Goal: Check status: Check status

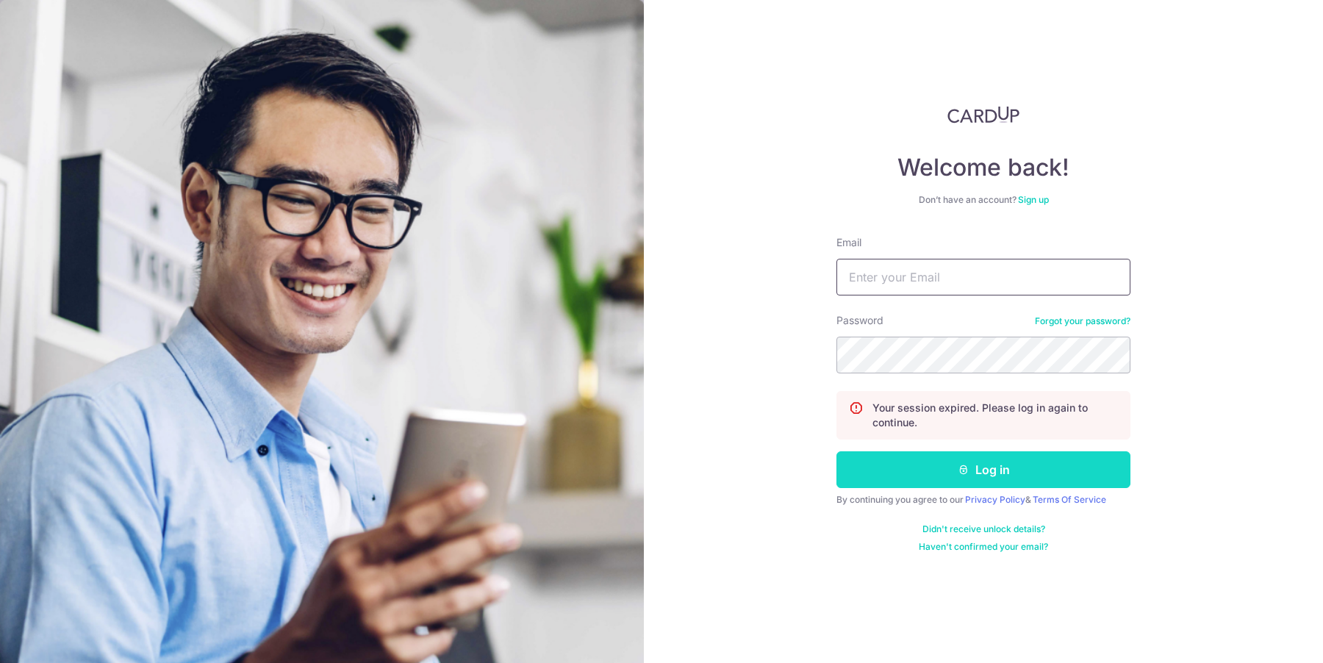
type input "[EMAIL_ADDRESS][DOMAIN_NAME]"
click at [1000, 480] on button "Log in" at bounding box center [983, 469] width 294 height 37
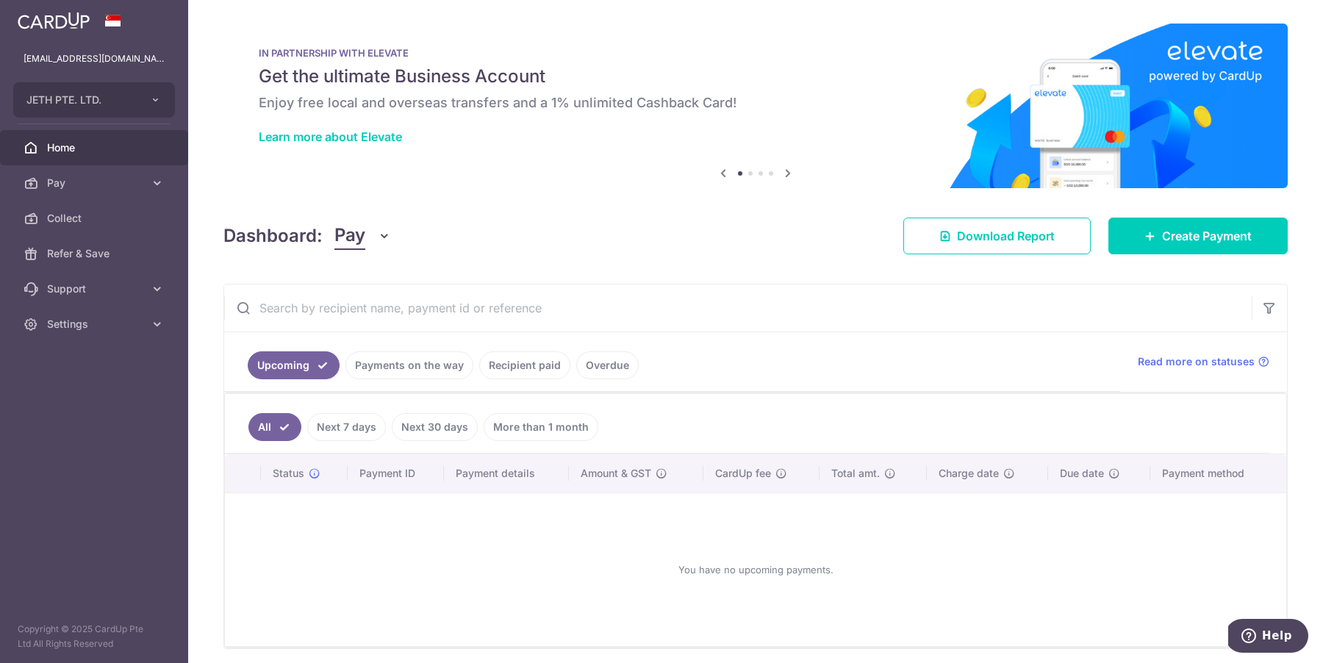
click at [596, 361] on link "Overdue" at bounding box center [607, 365] width 62 height 28
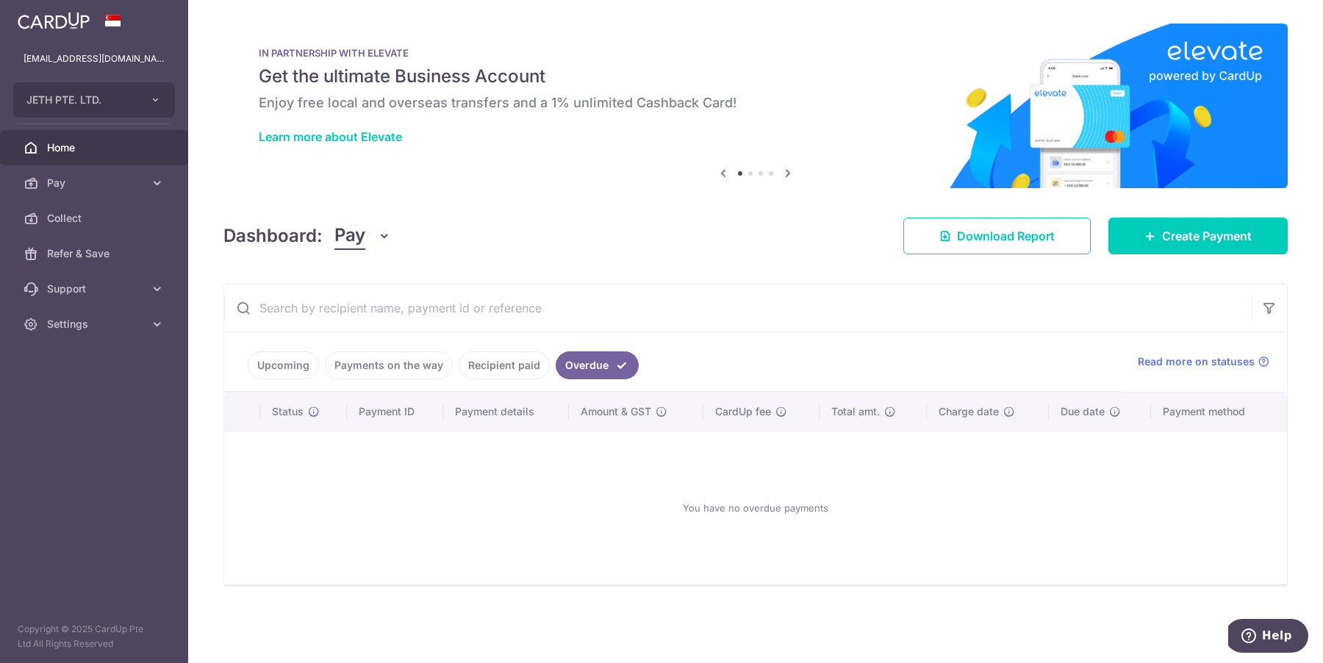
click at [276, 370] on link "Upcoming" at bounding box center [283, 365] width 71 height 28
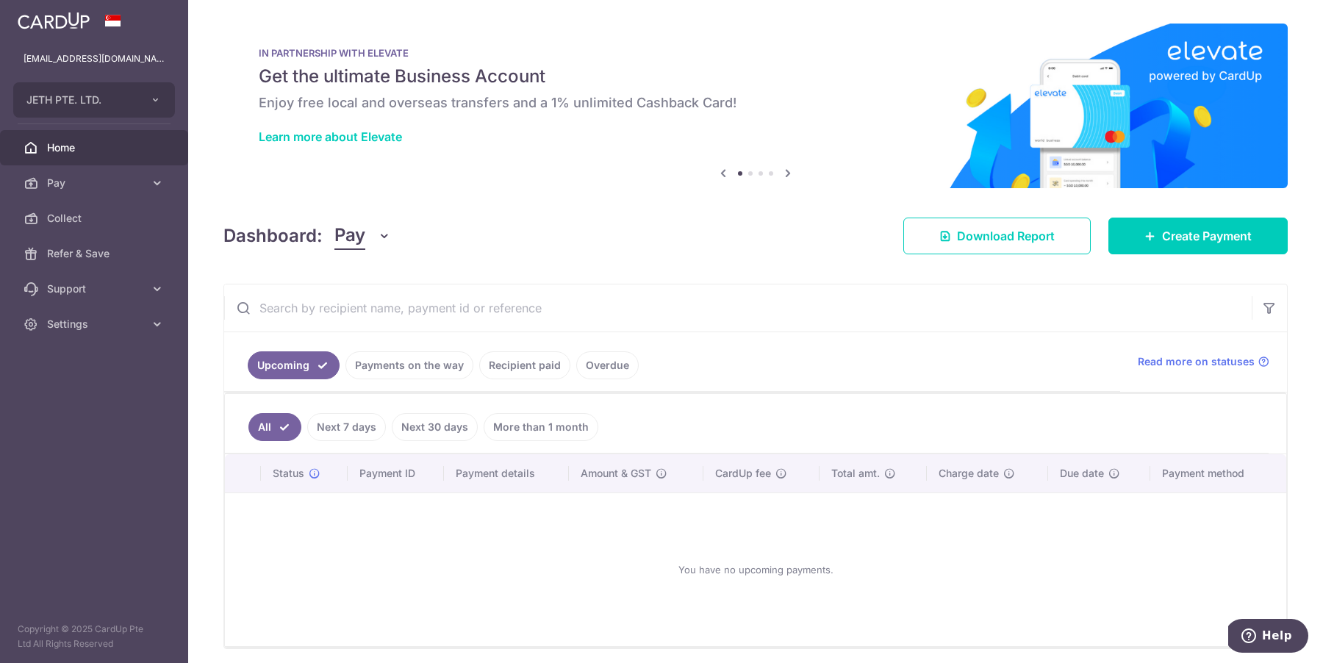
click at [518, 370] on link "Recipient paid" at bounding box center [524, 365] width 91 height 28
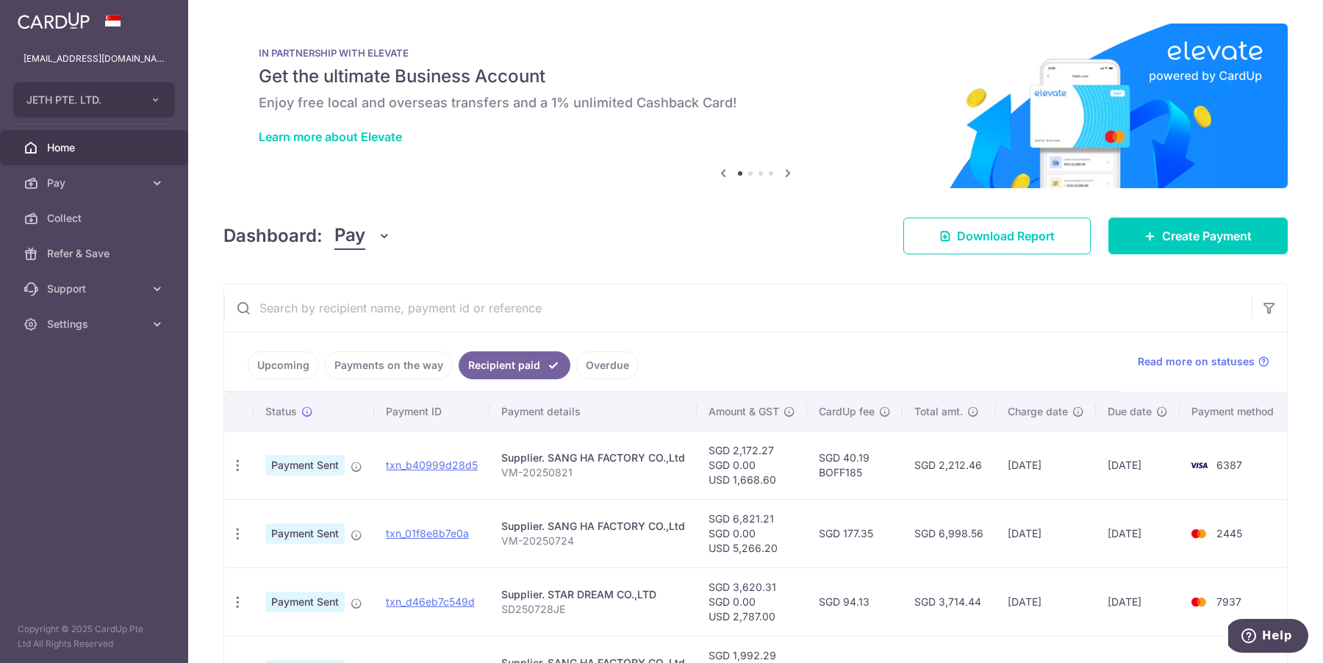
click at [652, 224] on div "Dashboard: Pay Pay Collect Download Report Create Payment" at bounding box center [755, 233] width 1064 height 43
